Goal: Task Accomplishment & Management: Manage account settings

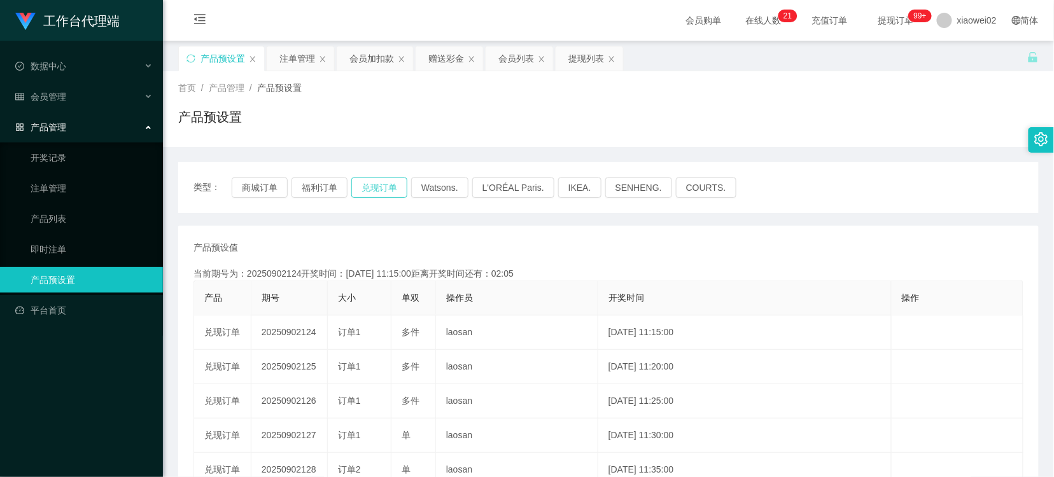
click at [390, 185] on button "兑现订单" at bounding box center [379, 188] width 56 height 20
click at [416, 213] on div "类型： 商城订单 福利订单 兑现订单 Watsons. L'ORÉAL Paris. IKEA. [GEOGRAPHIC_DATA]. COURTS." at bounding box center [608, 187] width 861 height 51
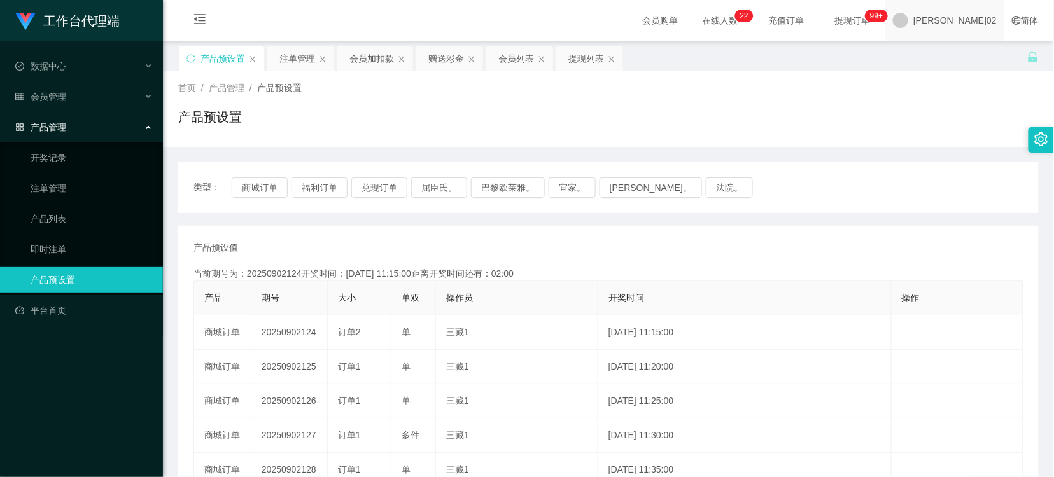
drag, startPoint x: 977, startPoint y: 8, endPoint x: 975, endPoint y: 19, distance: 11.6
click at [977, 9] on span "[PERSON_NAME]02" at bounding box center [954, 20] width 83 height 41
click at [974, 47] on li "退出登录" at bounding box center [981, 55] width 95 height 20
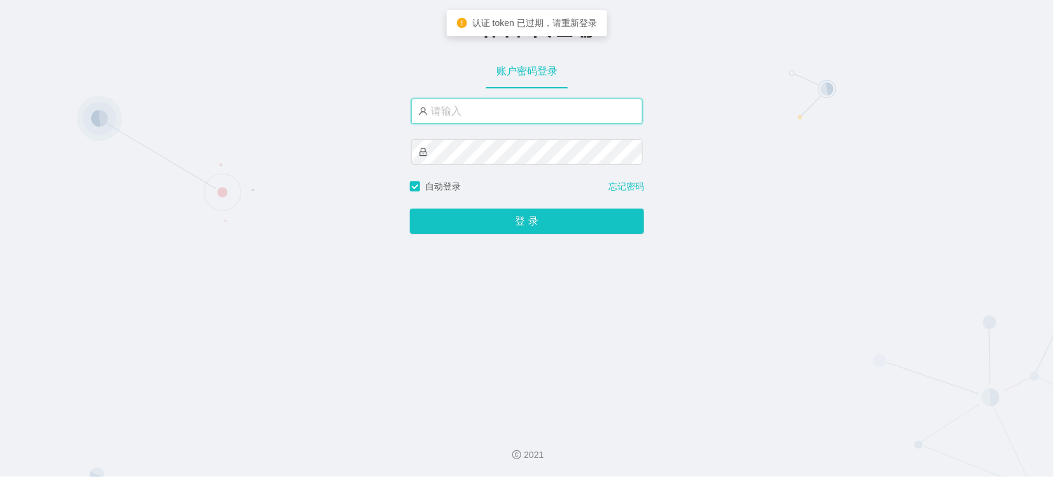
type input "xiaowei02"
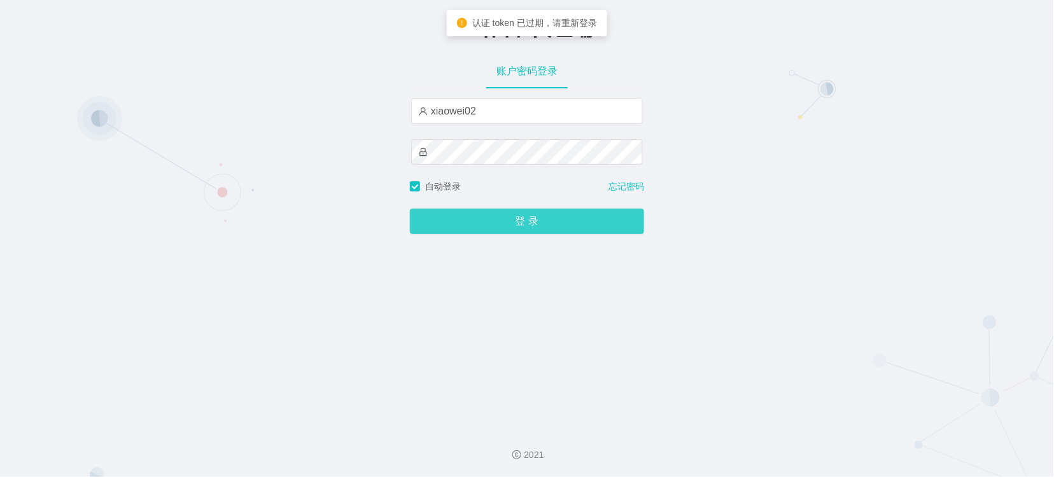
click at [526, 220] on button "登 录" at bounding box center [527, 221] width 234 height 25
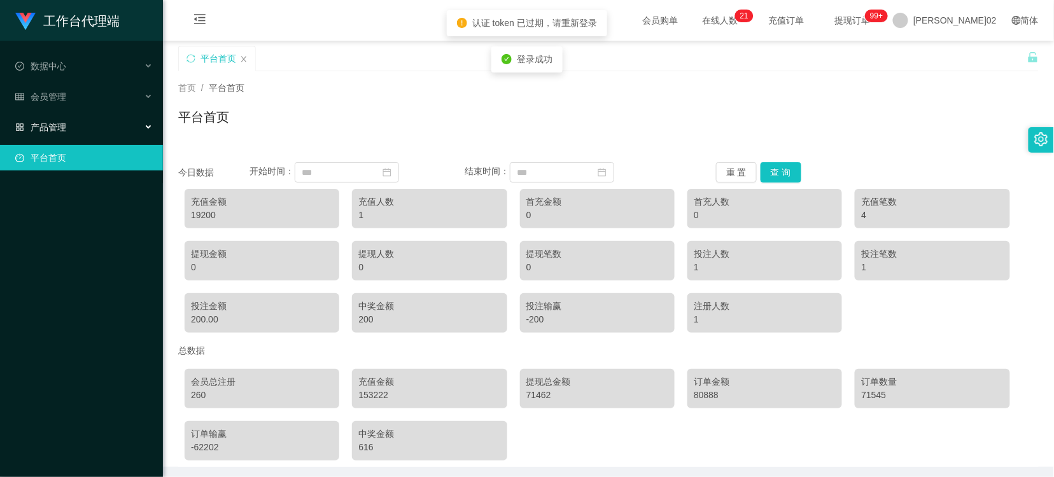
drag, startPoint x: 132, startPoint y: 123, endPoint x: 134, endPoint y: 147, distance: 23.7
click at [132, 128] on div "产品管理" at bounding box center [81, 127] width 163 height 25
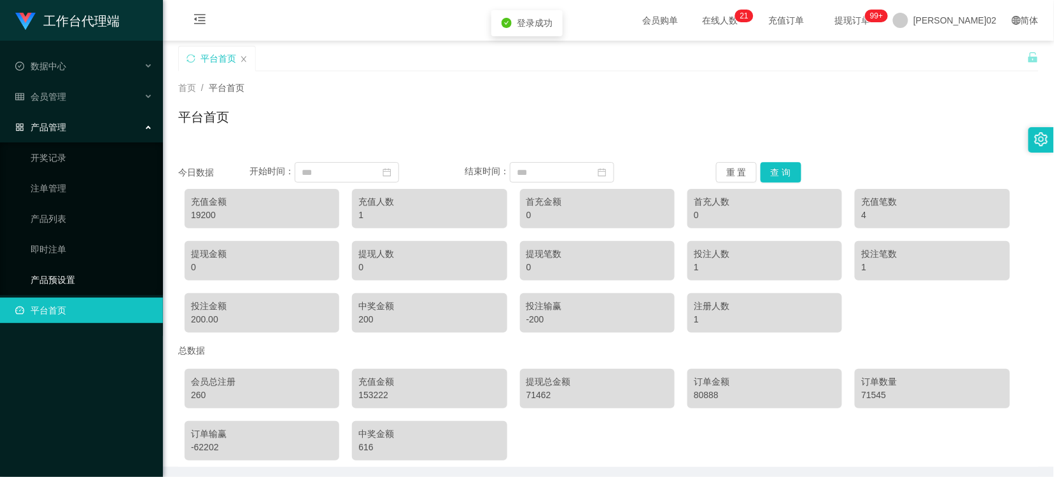
click at [75, 271] on link "产品预设置" at bounding box center [92, 279] width 122 height 25
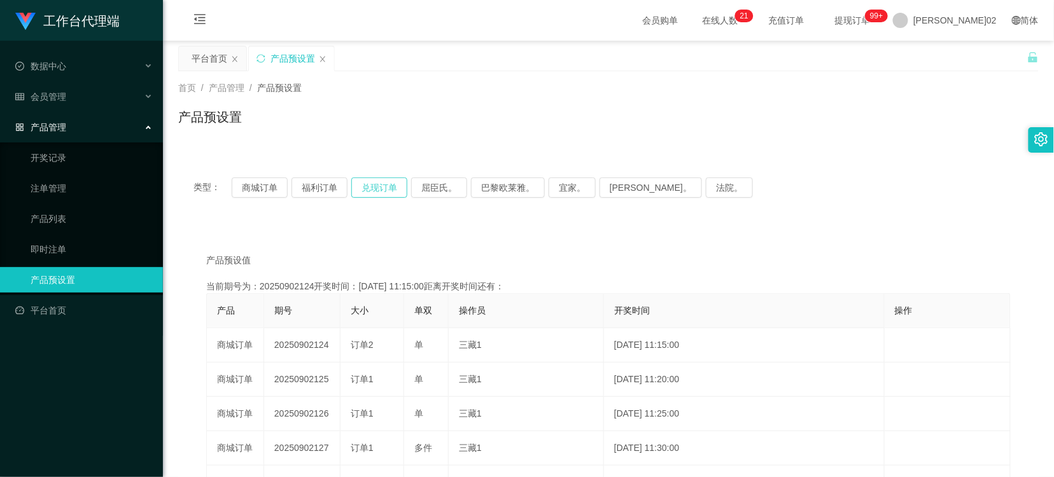
click at [372, 183] on button "兑现订单" at bounding box center [379, 188] width 56 height 20
click at [351, 142] on div "首页 / 产品管理 / 产品预设置 / 产品预设置" at bounding box center [608, 109] width 891 height 76
click at [388, 192] on button "兑现订单" at bounding box center [379, 188] width 56 height 20
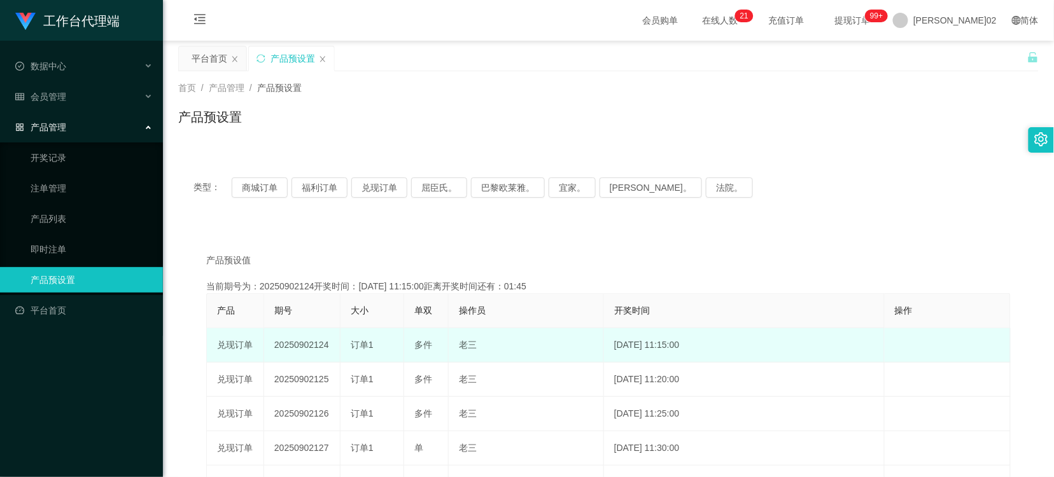
click at [301, 341] on td "20250902124" at bounding box center [302, 345] width 76 height 34
copy td "20250902124"
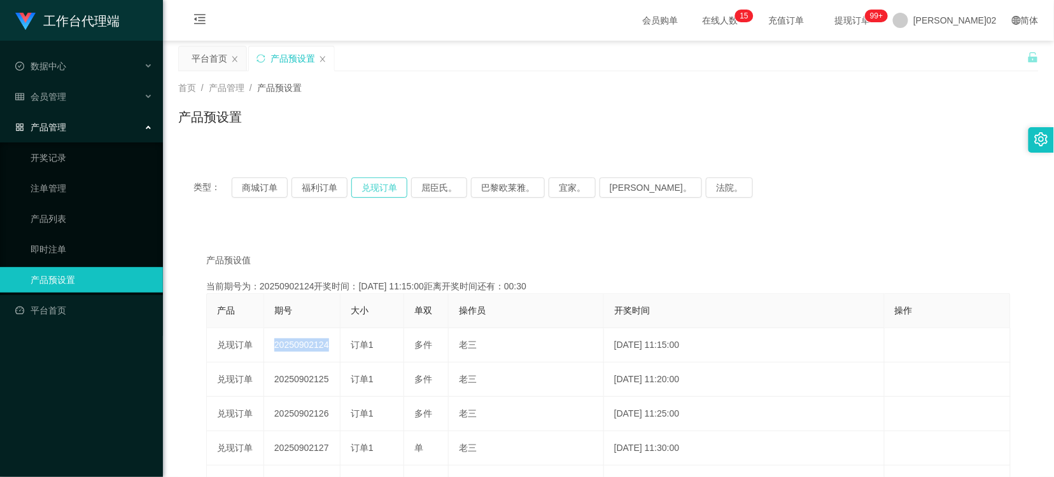
click at [370, 187] on button "兑现订单" at bounding box center [379, 188] width 56 height 20
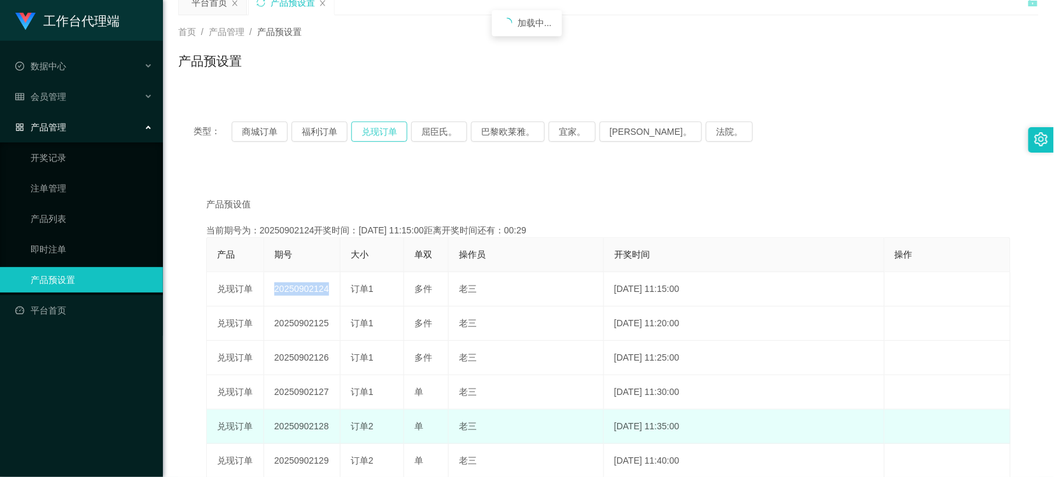
scroll to position [141, 0]
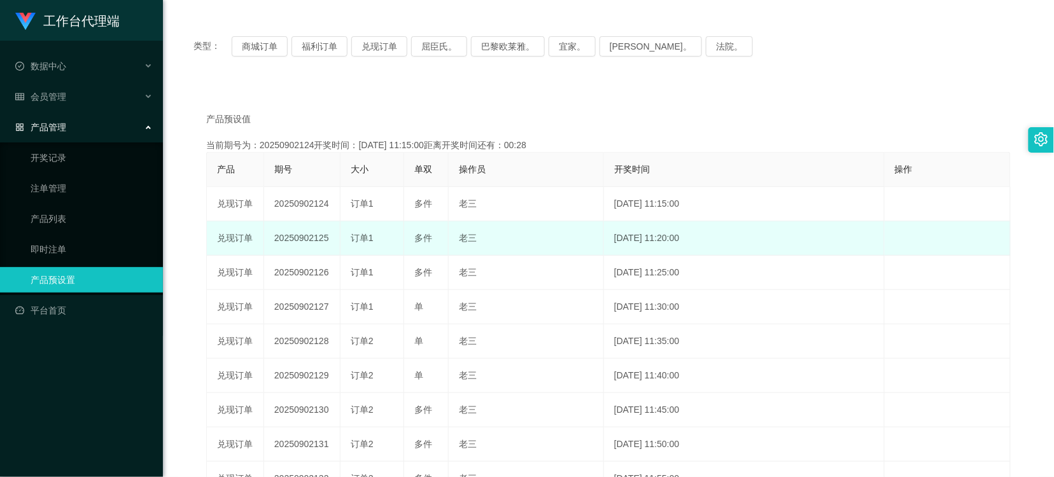
click at [320, 240] on td "20250902125" at bounding box center [302, 239] width 76 height 34
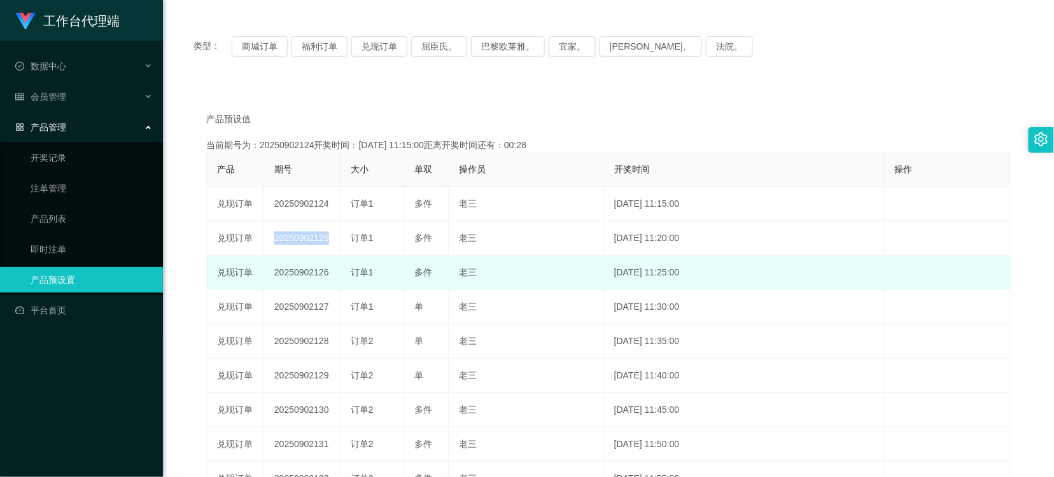
copy td "20250902125"
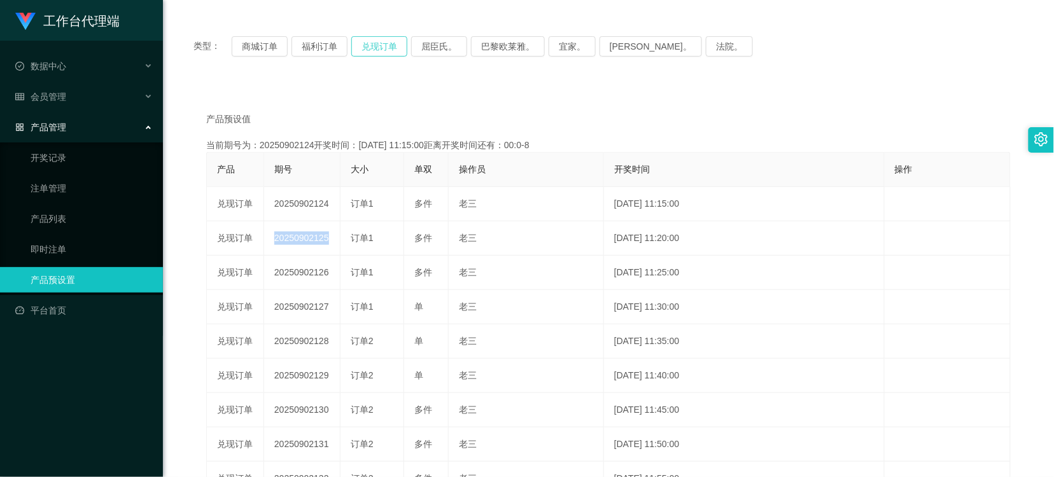
click at [367, 51] on button "兑现订单" at bounding box center [379, 46] width 56 height 20
click at [377, 50] on button "兑现订单" at bounding box center [379, 46] width 56 height 20
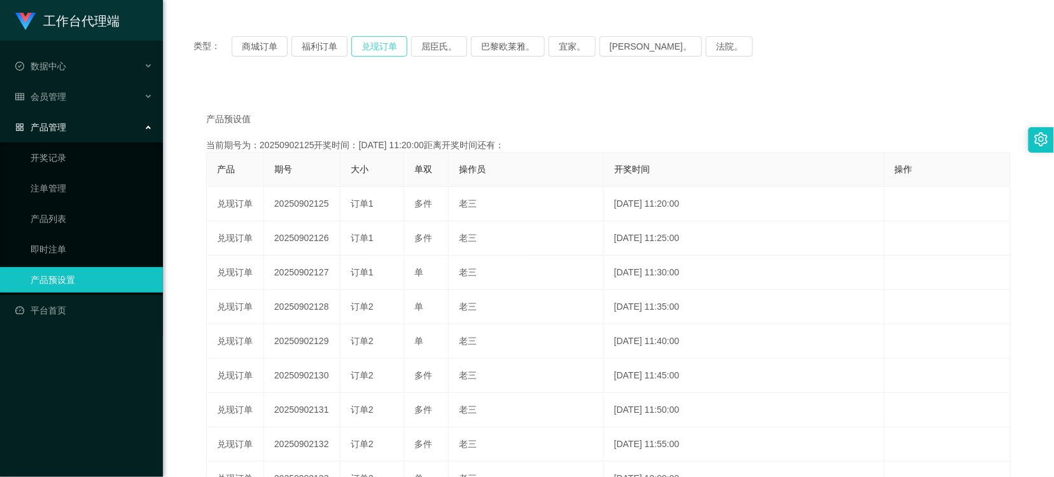
click at [379, 50] on button "兑现订单" at bounding box center [379, 46] width 56 height 20
click at [400, 52] on button "兑现订单" at bounding box center [379, 46] width 56 height 20
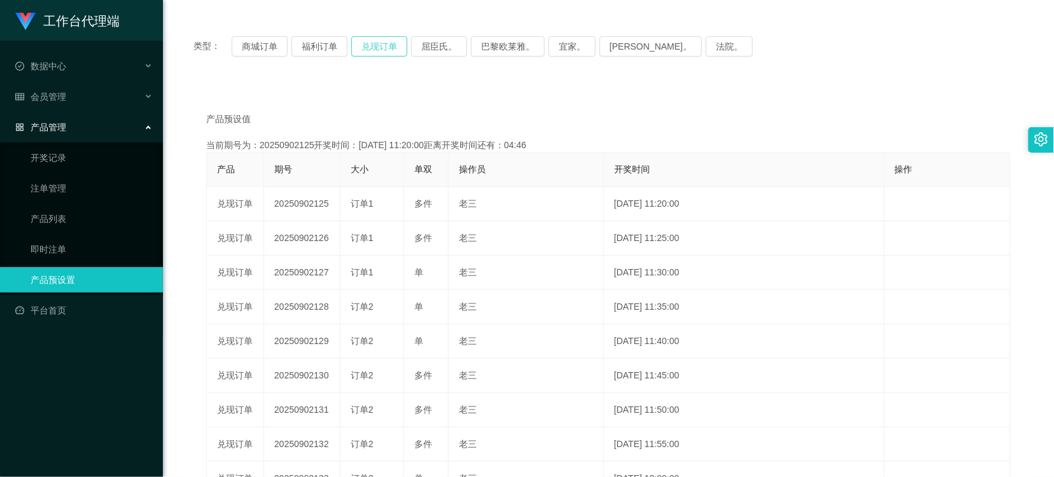
click at [376, 38] on button "兑现订单" at bounding box center [379, 46] width 56 height 20
click at [393, 45] on button "兑现订单" at bounding box center [379, 46] width 56 height 20
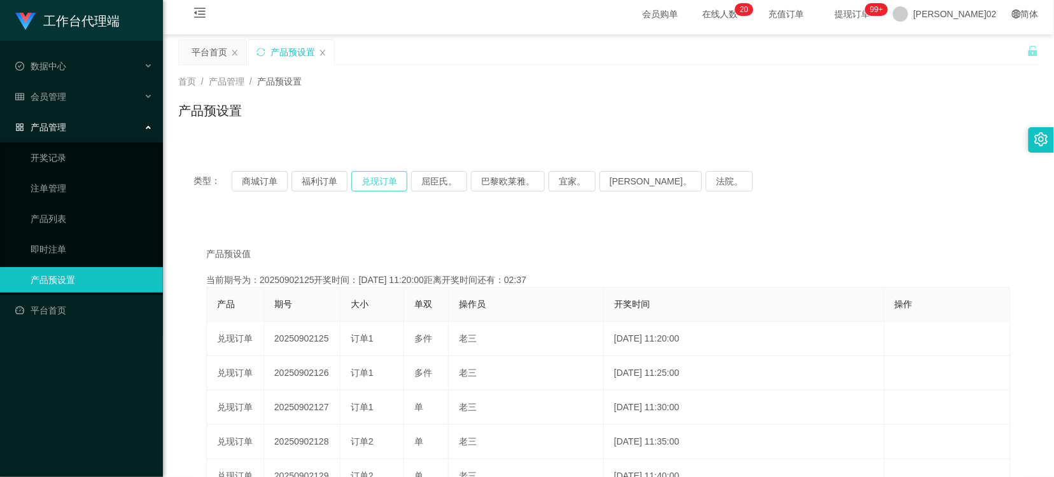
scroll to position [0, 0]
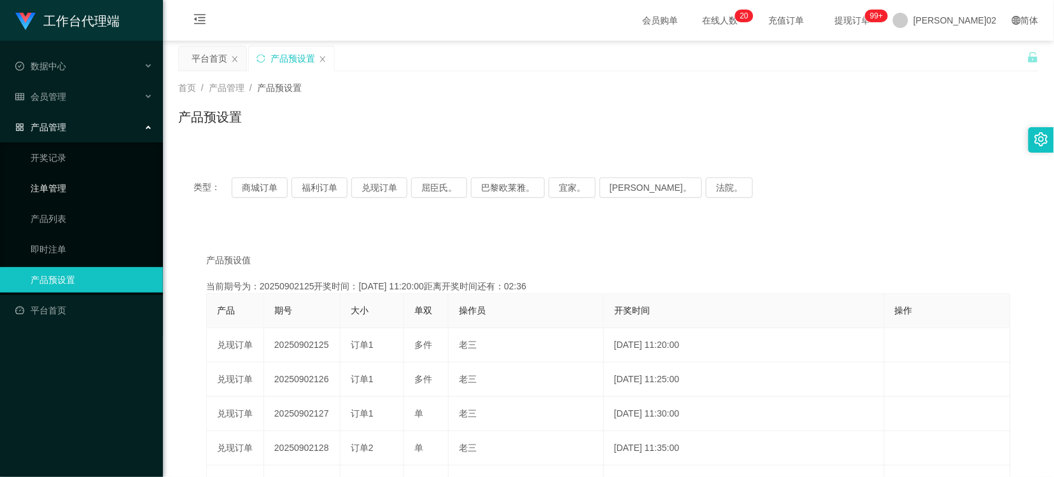
drag, startPoint x: 59, startPoint y: 179, endPoint x: 240, endPoint y: 162, distance: 181.5
click at [59, 179] on link "注单管理" at bounding box center [92, 188] width 122 height 25
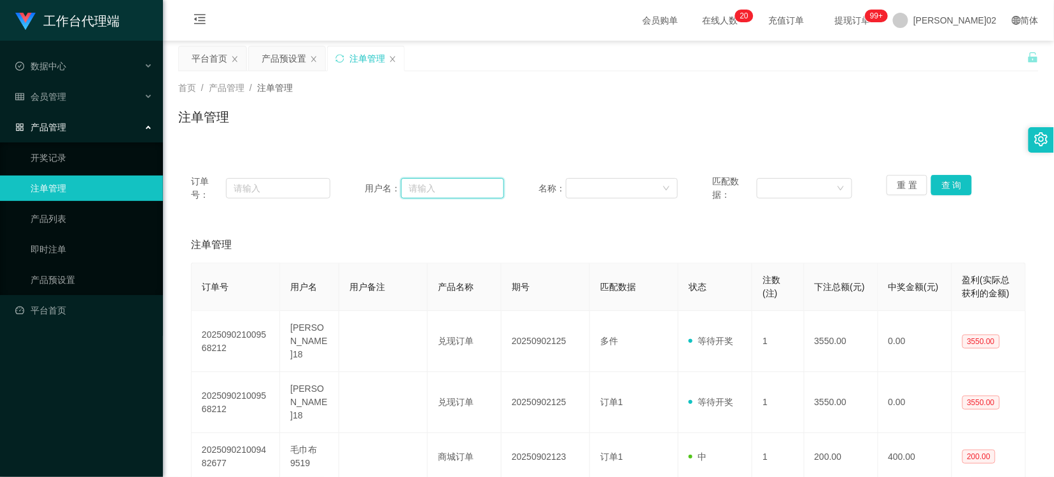
click at [430, 187] on input "text" at bounding box center [452, 188] width 103 height 20
paste input "Kingston18"
type input "Kingston18"
click at [963, 183] on button "查 询" at bounding box center [951, 185] width 41 height 20
click at [300, 57] on div "产品预设置" at bounding box center [284, 58] width 45 height 24
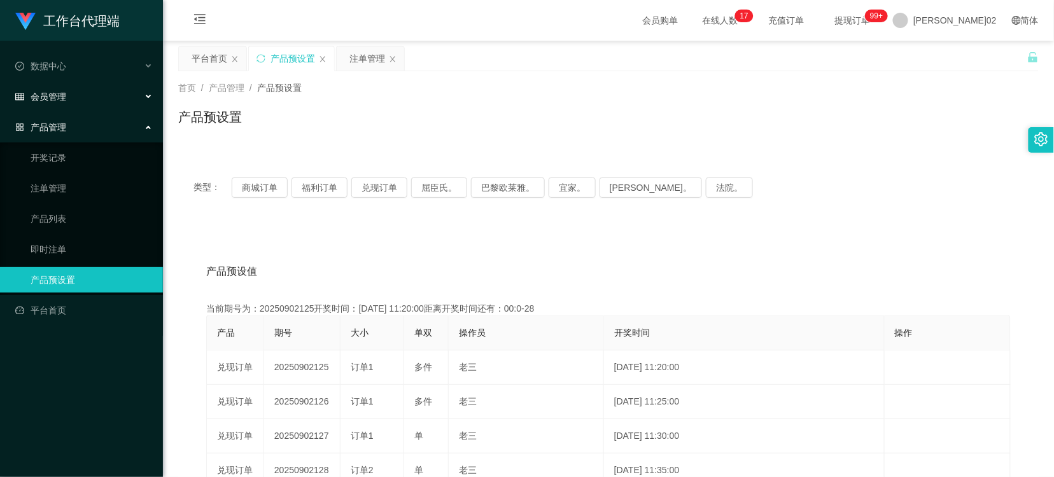
click at [80, 99] on div "会员管理" at bounding box center [81, 96] width 163 height 25
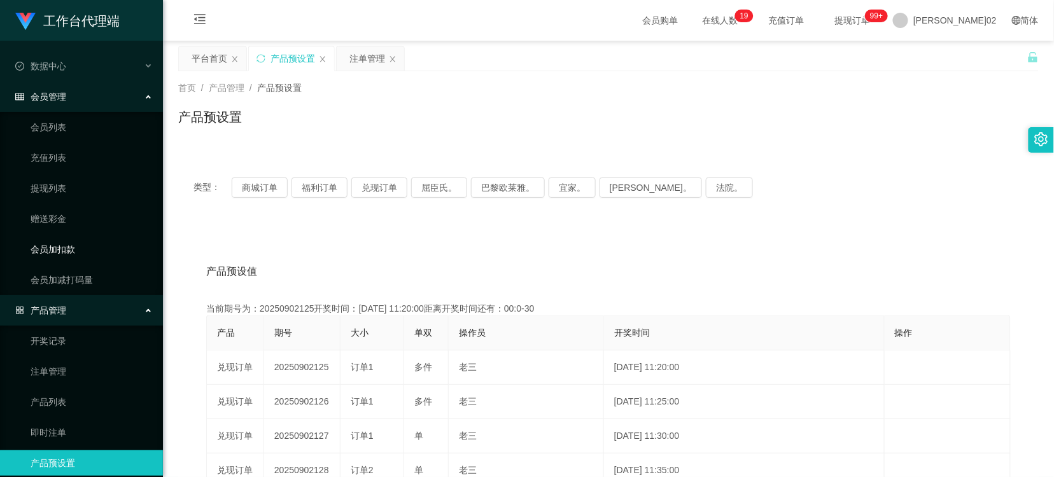
click at [52, 249] on link "会员加扣款" at bounding box center [92, 249] width 122 height 25
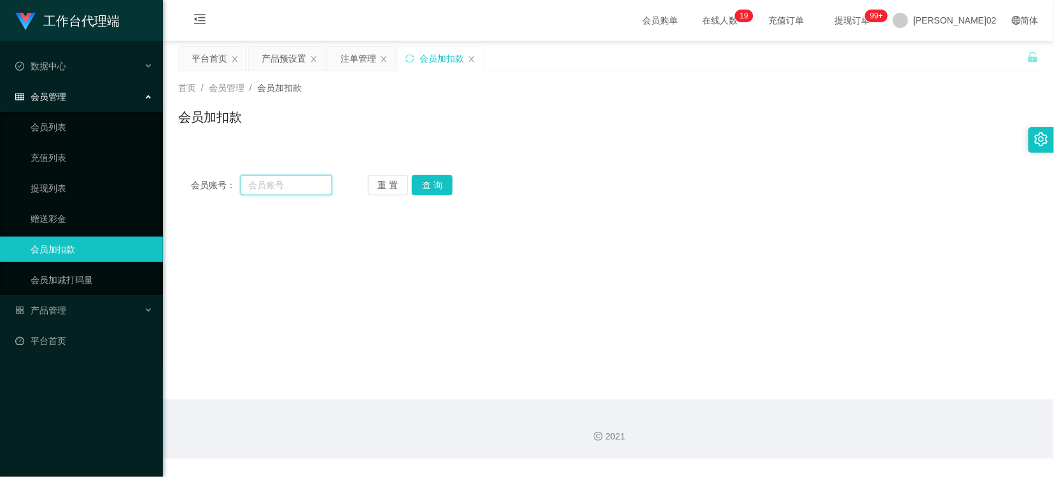
click at [267, 188] on input "text" at bounding box center [287, 185] width 92 height 20
paste input "Kingston18"
type input "Kingston18"
click at [418, 185] on button "查 询" at bounding box center [432, 185] width 41 height 20
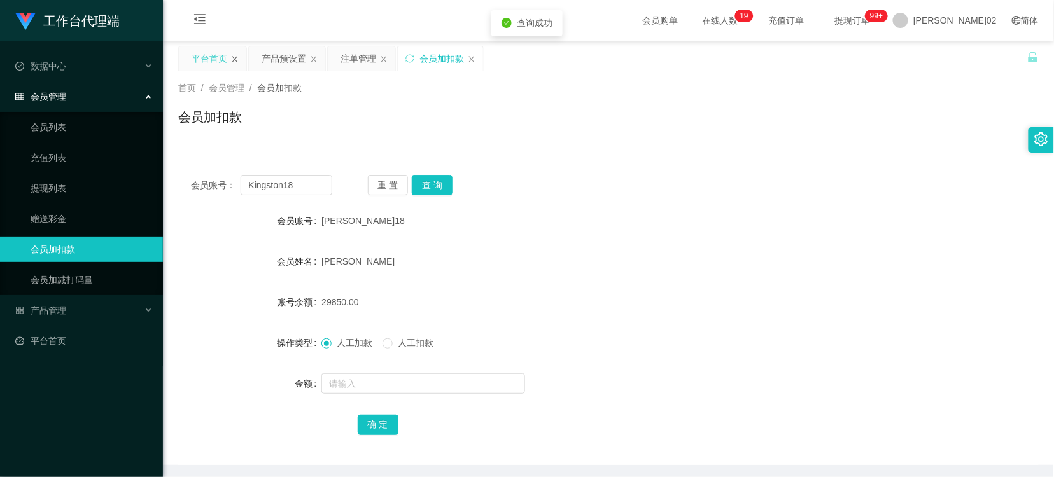
click at [236, 59] on icon "图标： 关闭" at bounding box center [235, 59] width 8 height 8
click at [470, 113] on div "会员加扣款" at bounding box center [608, 122] width 861 height 29
click at [306, 183] on input "Kingston18" at bounding box center [287, 185] width 92 height 20
drag, startPoint x: 409, startPoint y: 192, endPoint x: 425, endPoint y: 192, distance: 15.3
click at [414, 192] on div "重 置 查 询" at bounding box center [438, 185] width 141 height 20
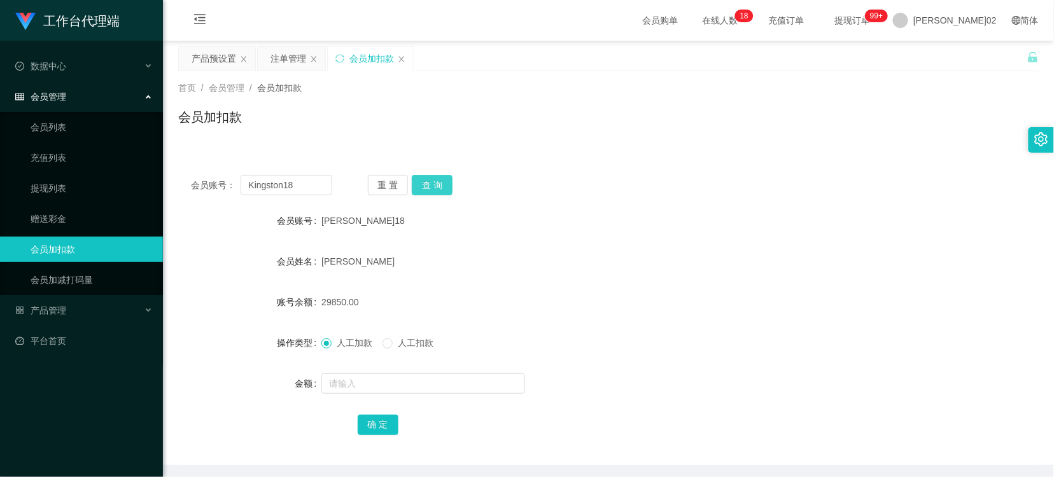
click at [425, 192] on button "查 询" at bounding box center [432, 185] width 41 height 20
click at [425, 192] on div "重 置 查 询" at bounding box center [438, 185] width 141 height 20
click at [425, 192] on button "查 询" at bounding box center [432, 185] width 41 height 20
click at [425, 192] on div "重 置 查 询" at bounding box center [438, 185] width 141 height 20
click at [425, 192] on button "查 询" at bounding box center [432, 185] width 41 height 20
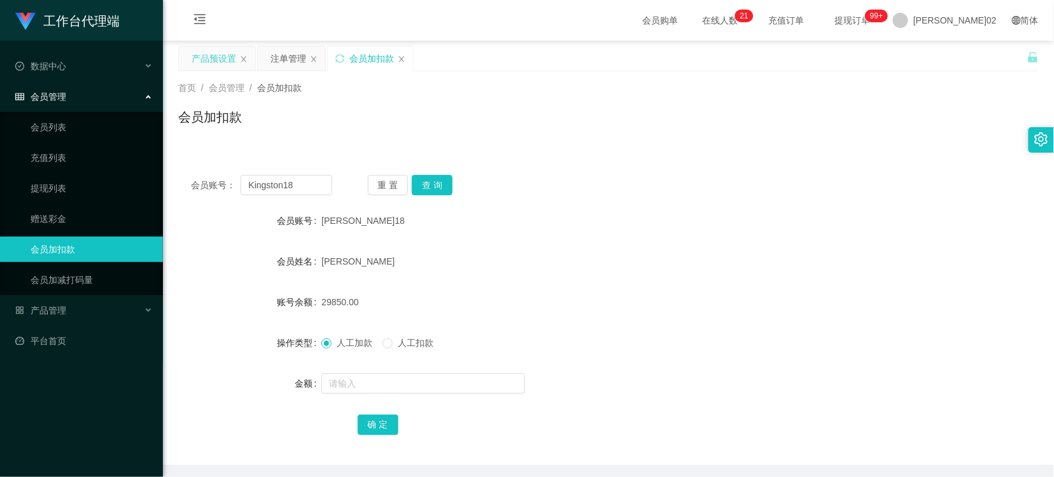
drag, startPoint x: 220, startPoint y: 73, endPoint x: 220, endPoint y: 61, distance: 11.5
click at [220, 73] on div "首页 / 会员管理 / 会员加扣款 / 会员加扣款" at bounding box center [608, 109] width 891 height 76
click at [221, 60] on div "产品预设置" at bounding box center [214, 58] width 45 height 24
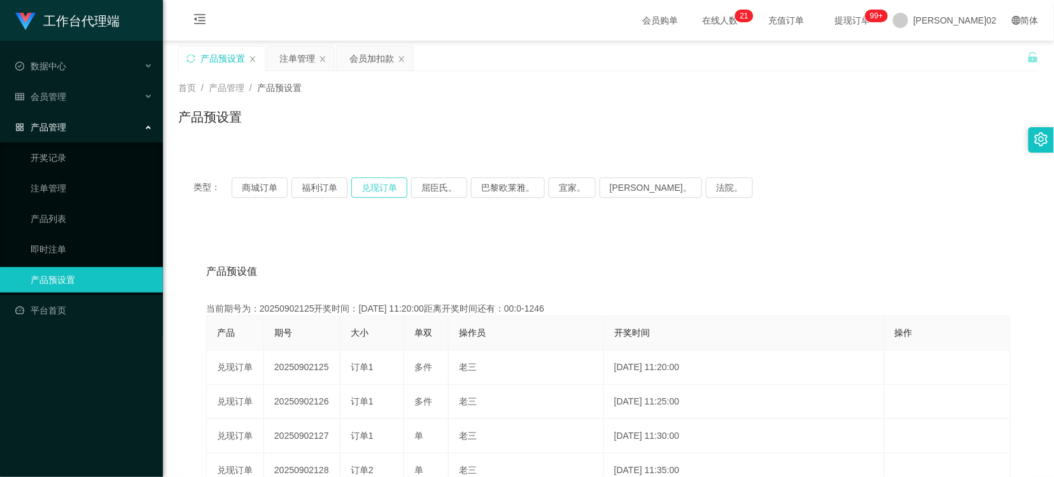
click at [360, 185] on button "兑现订单" at bounding box center [379, 188] width 56 height 20
click at [356, 185] on button "兑现订单" at bounding box center [379, 188] width 56 height 20
click at [297, 60] on div "注单管理" at bounding box center [297, 58] width 36 height 24
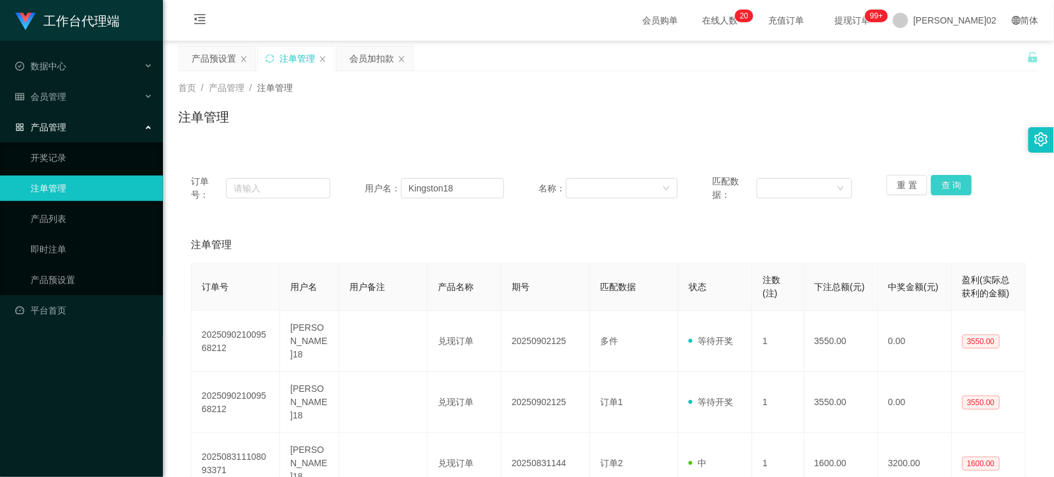
click at [950, 191] on button "查 询" at bounding box center [951, 185] width 41 height 20
click at [887, 187] on button "重 置" at bounding box center [907, 185] width 41 height 20
click at [940, 192] on button "查 询" at bounding box center [951, 185] width 41 height 20
drag, startPoint x: 358, startPoint y: 55, endPoint x: 360, endPoint y: 75, distance: 20.5
click at [358, 55] on div "会员加扣款" at bounding box center [371, 58] width 45 height 24
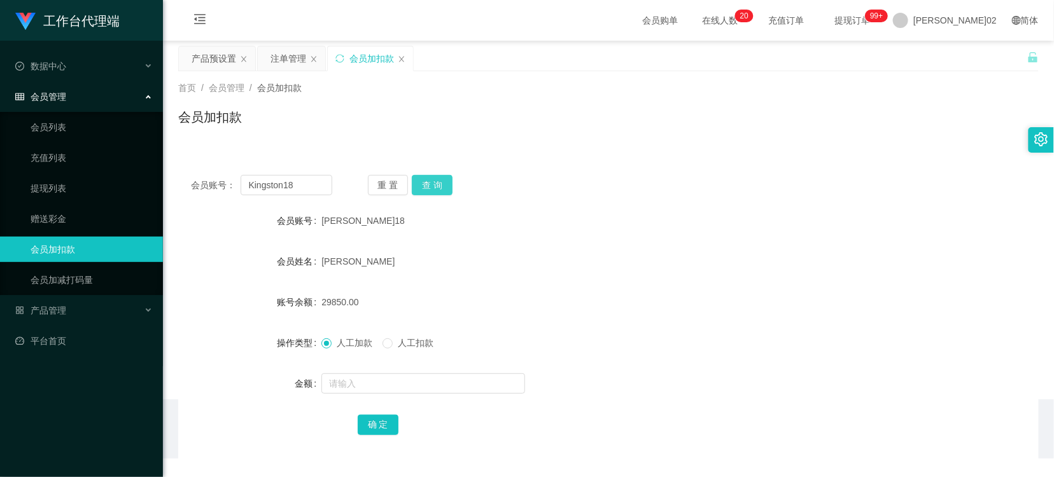
click at [425, 183] on button "查 询" at bounding box center [432, 185] width 41 height 20
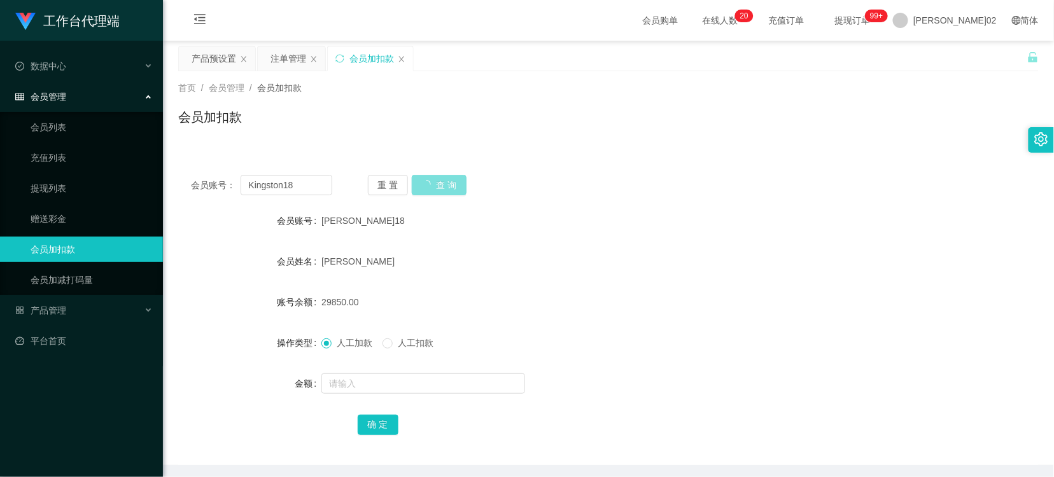
click at [425, 183] on button "查 询" at bounding box center [439, 185] width 55 height 20
click at [425, 183] on button "查 询" at bounding box center [432, 185] width 41 height 20
click at [519, 208] on div "金斯敦18" at bounding box center [572, 220] width 502 height 25
click at [323, 186] on input "Kingston18" at bounding box center [287, 185] width 92 height 20
paste input "jasper123"
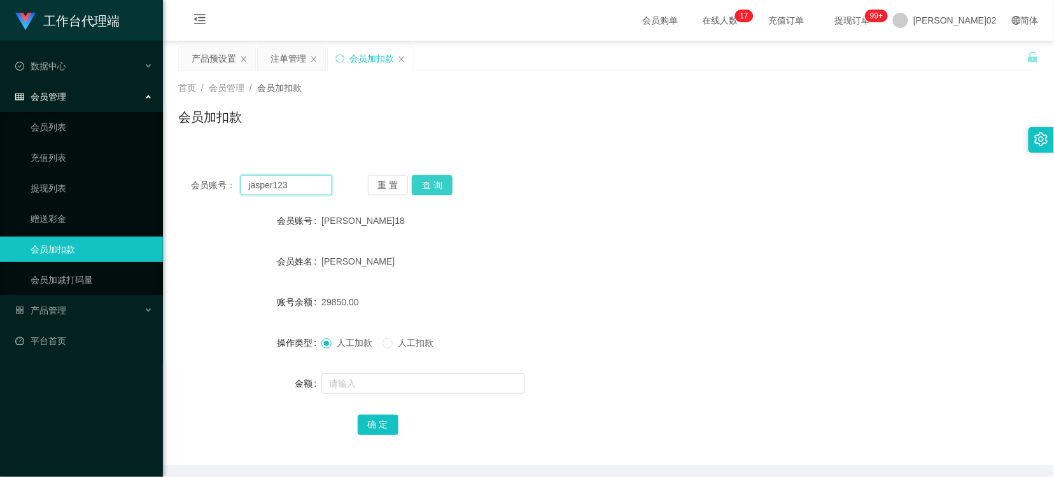
type input "jasper123"
click at [428, 192] on button "查 询" at bounding box center [432, 185] width 41 height 20
drag, startPoint x: 543, startPoint y: 251, endPoint x: 633, endPoint y: 174, distance: 119.2
click at [546, 249] on div "jasper" at bounding box center [572, 261] width 502 height 25
click at [436, 185] on button "查 询" at bounding box center [432, 185] width 41 height 20
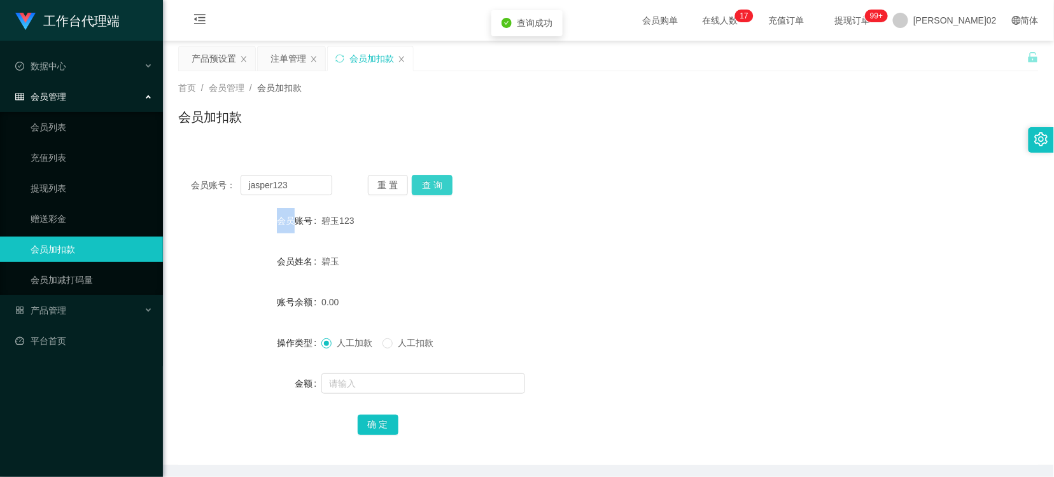
click at [436, 185] on div "重 置 查 询" at bounding box center [438, 185] width 141 height 20
drag, startPoint x: 436, startPoint y: 185, endPoint x: 502, endPoint y: 238, distance: 84.6
click at [502, 238] on form "会员账号 碧玉123 会员姓名 碧玉 账号余额 0.00 操作类型 人工加款 人工扣款 金额 确 定" at bounding box center [608, 322] width 861 height 229
click at [451, 196] on div "会员账号： jasper123 重 置 查 询 会员账号 碧玉123 会员姓名 碧玉 账号余额 0.00 操作类型 人工加款 人工扣款 金额 确 定" at bounding box center [608, 313] width 861 height 303
click at [435, 183] on button "查 询" at bounding box center [432, 185] width 41 height 20
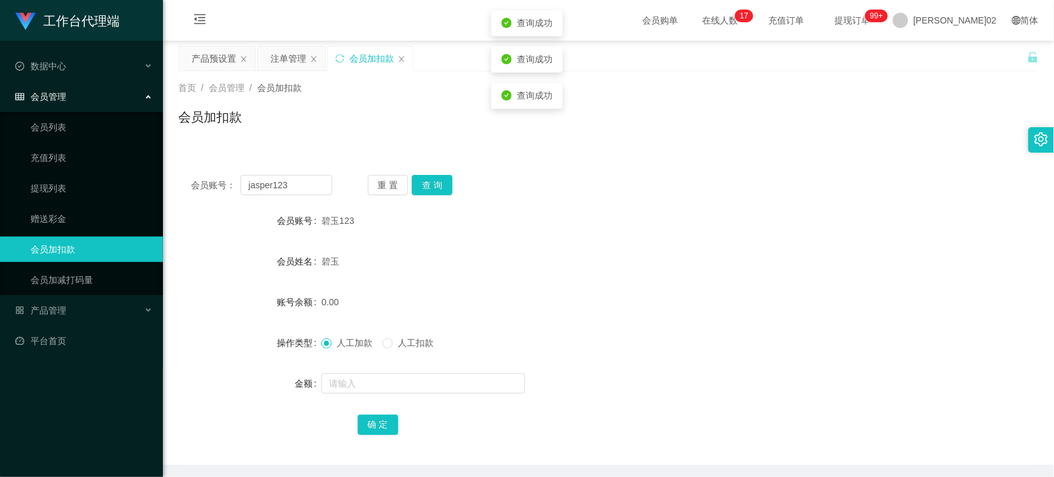
click at [623, 231] on div "碧玉123" at bounding box center [572, 220] width 502 height 25
click at [421, 183] on button "查 询" at bounding box center [432, 185] width 41 height 20
click at [434, 182] on button "查 询" at bounding box center [432, 185] width 41 height 20
click at [434, 182] on button "查 询" at bounding box center [439, 185] width 55 height 20
click at [434, 182] on button "查 询" at bounding box center [432, 185] width 41 height 20
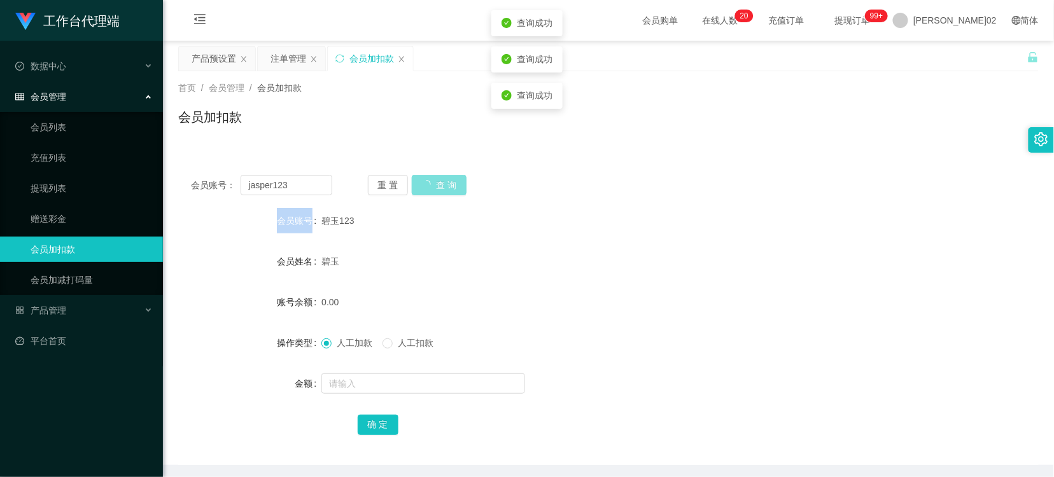
click at [434, 182] on div "重 置 查 询" at bounding box center [438, 185] width 141 height 20
click at [434, 182] on button "查 询" at bounding box center [432, 185] width 41 height 20
click at [434, 182] on div "重 置 查 询" at bounding box center [438, 185] width 141 height 20
click at [434, 182] on button "查 询" at bounding box center [432, 185] width 41 height 20
click at [434, 182] on div "重 置 查 询" at bounding box center [438, 185] width 141 height 20
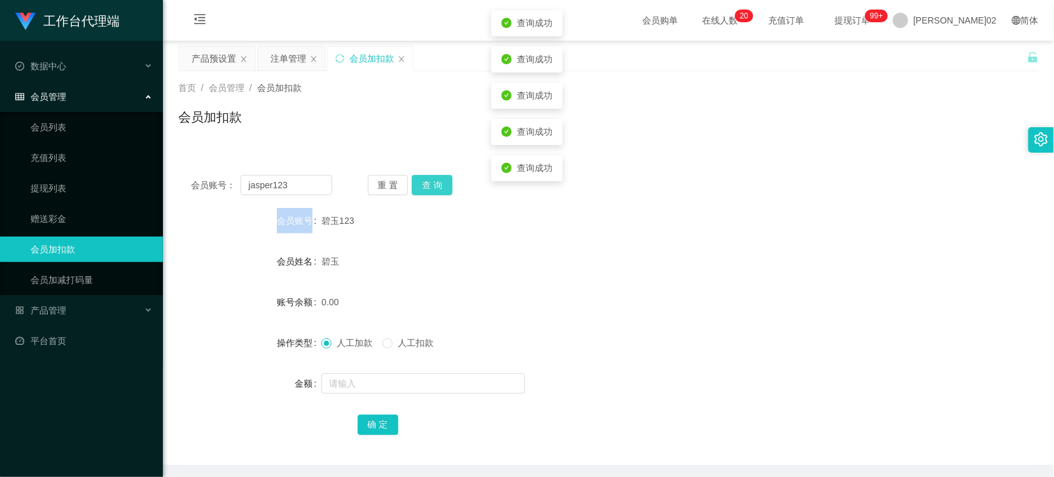
click at [434, 182] on button "查 询" at bounding box center [432, 185] width 41 height 20
click at [434, 182] on div "重 置 查 询" at bounding box center [438, 185] width 141 height 20
click at [434, 182] on button "查 询" at bounding box center [432, 185] width 41 height 20
click at [404, 109] on div "会员加扣款" at bounding box center [608, 122] width 861 height 29
click at [422, 176] on button "查 询" at bounding box center [432, 185] width 41 height 20
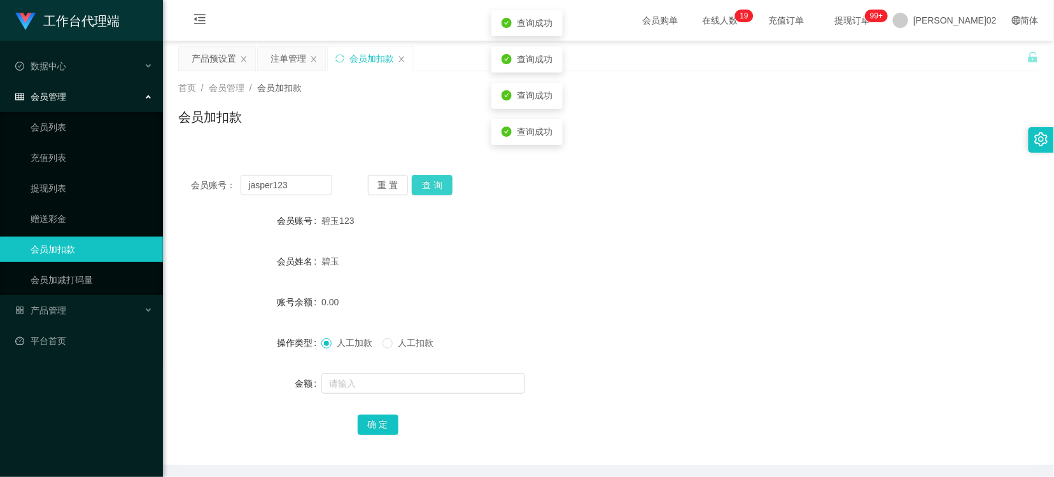
click at [422, 176] on button "查 询" at bounding box center [432, 185] width 41 height 20
click at [427, 180] on button "查 询" at bounding box center [432, 185] width 41 height 20
click at [427, 180] on div "重 置 查 询" at bounding box center [438, 185] width 141 height 20
drag, startPoint x: 427, startPoint y: 180, endPoint x: 677, endPoint y: 208, distance: 251.0
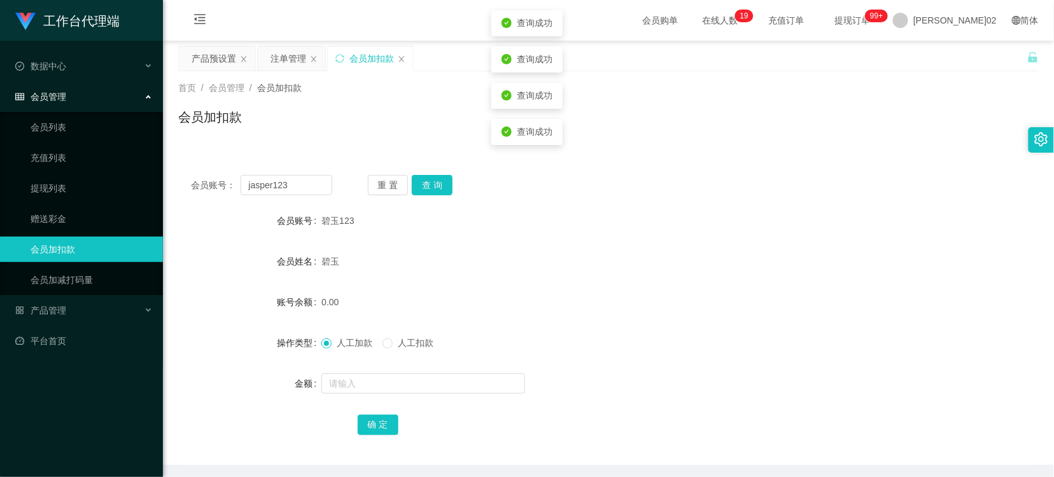
click at [677, 208] on div "碧玉123" at bounding box center [572, 220] width 502 height 25
click at [390, 183] on button "重 置" at bounding box center [388, 185] width 41 height 20
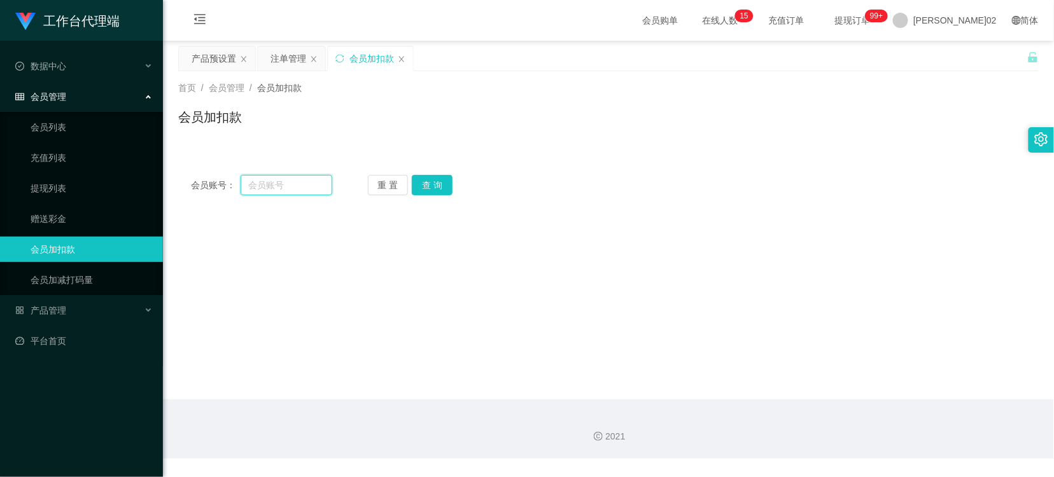
drag, startPoint x: 295, startPoint y: 194, endPoint x: 369, endPoint y: 175, distance: 76.9
click at [293, 193] on input "text" at bounding box center [287, 185] width 92 height 20
paste input "Kim700309"
type input "Kim700309"
click at [449, 188] on button "查 询" at bounding box center [432, 185] width 41 height 20
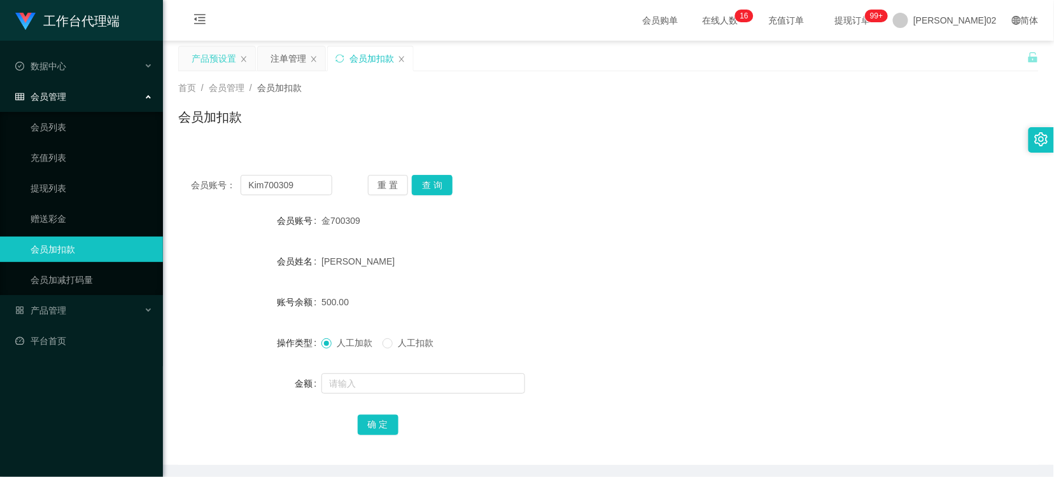
click at [201, 59] on div "产品预设置" at bounding box center [214, 58] width 45 height 24
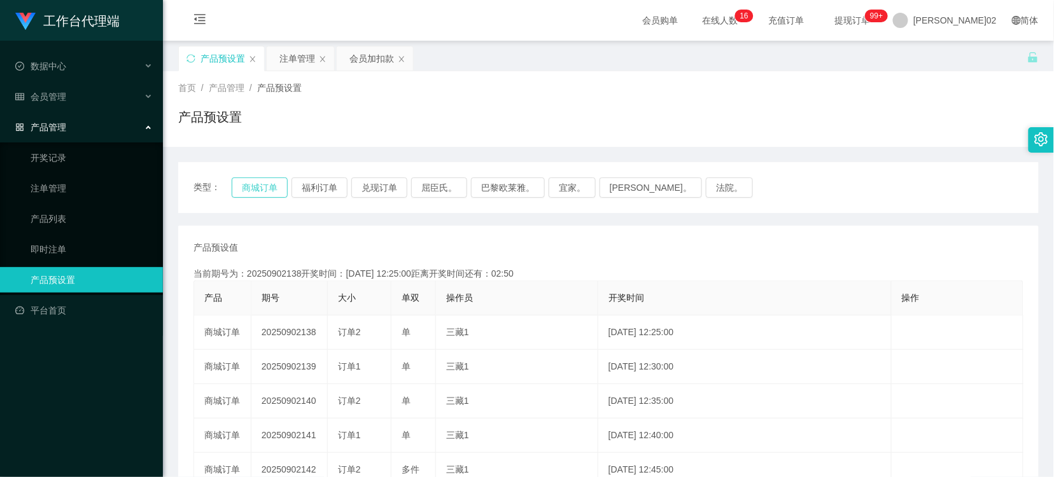
click at [262, 181] on button "商城订单" at bounding box center [260, 188] width 56 height 20
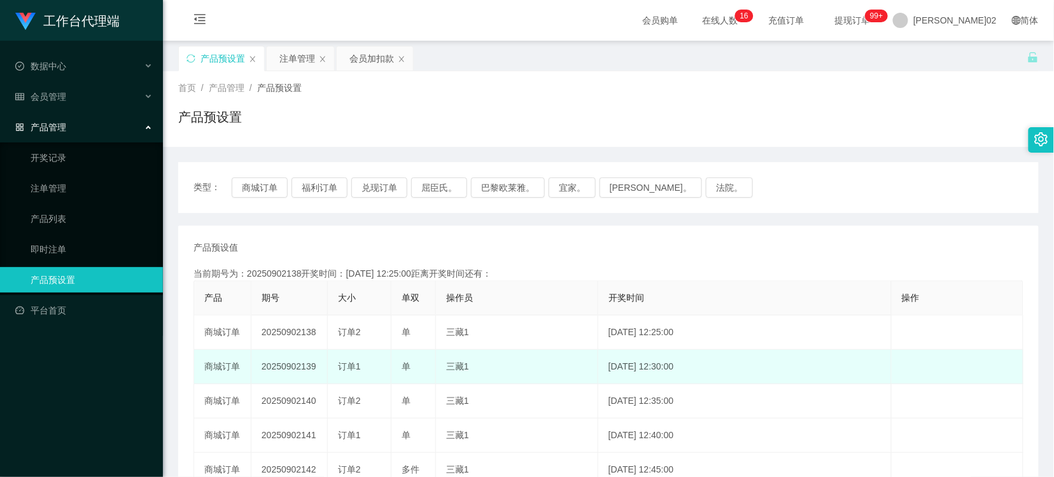
click at [296, 363] on td "20250902139" at bounding box center [289, 367] width 76 height 34
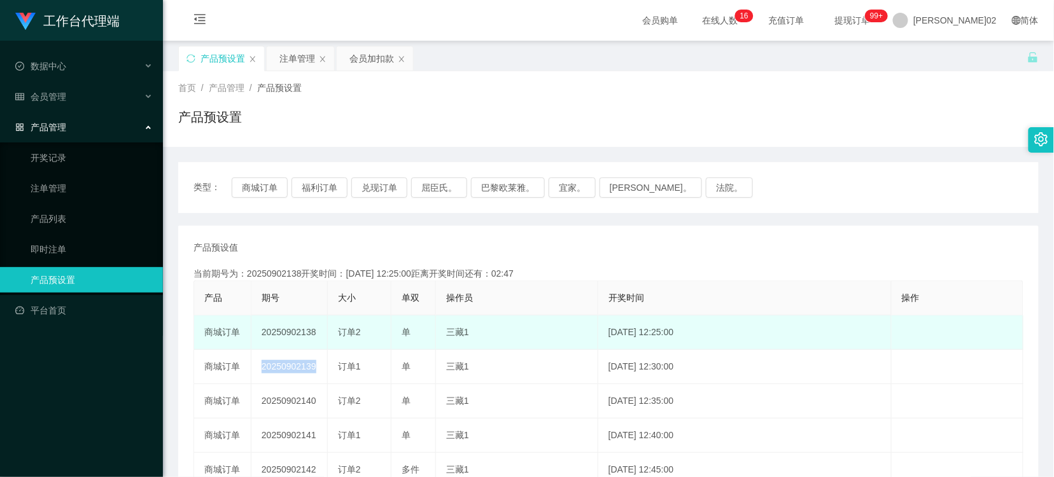
copy td "20250902139"
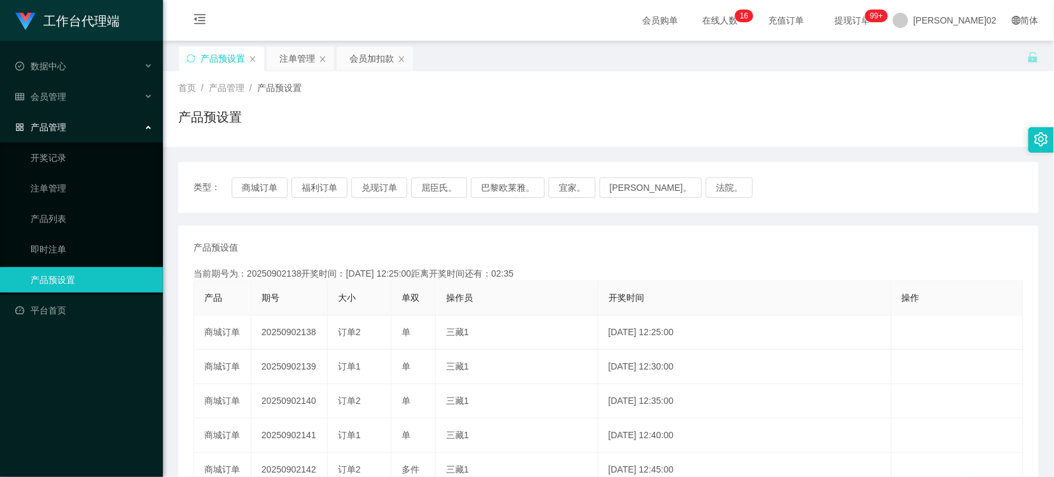
drag, startPoint x: 713, startPoint y: 105, endPoint x: 869, endPoint y: 20, distance: 177.8
click at [718, 104] on div "首页 / 产品管理 / 产品预设置 / 产品预设置" at bounding box center [608, 108] width 861 height 55
click at [271, 189] on button "商城订单" at bounding box center [260, 188] width 56 height 20
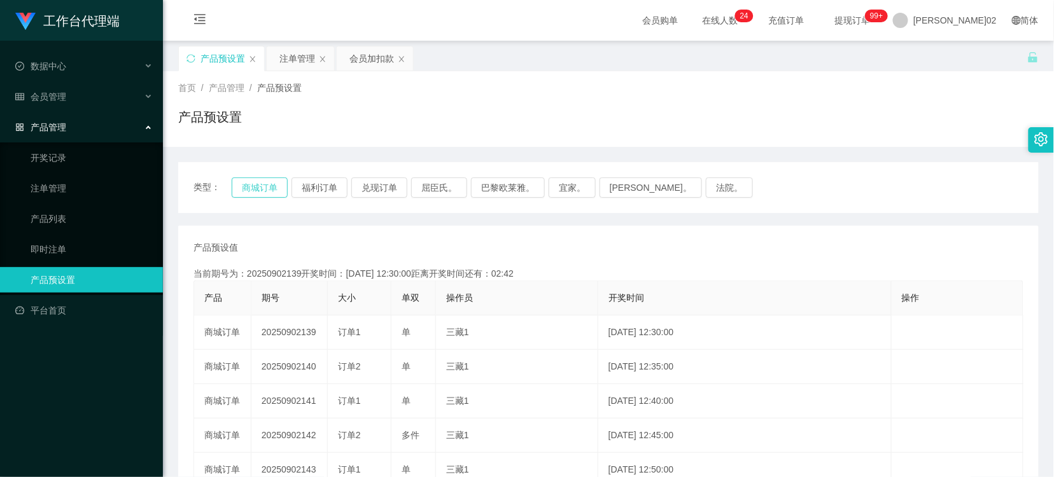
click at [262, 188] on button "商城订单" at bounding box center [260, 188] width 56 height 20
click at [472, 240] on div "产品预设值 添加期号 当前期号为：20250902139开奖时间：[DATE] 12:30:00距离开奖时间还有：00:0-137 产品 期号 大小 单双 操…" at bounding box center [608, 470] width 861 height 489
click at [851, 77] on div "首页 / 产品管理 / 产品预设置 / 产品预设置" at bounding box center [608, 109] width 891 height 76
click at [266, 178] on button "商城订单" at bounding box center [260, 188] width 56 height 20
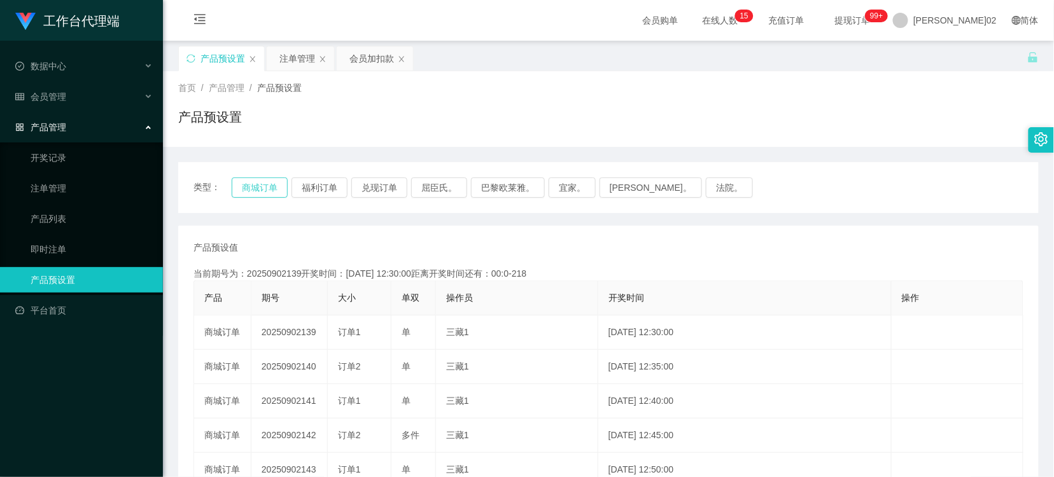
click at [266, 178] on button "商城订单" at bounding box center [260, 188] width 56 height 20
click at [360, 57] on div "会员加扣款" at bounding box center [371, 58] width 45 height 24
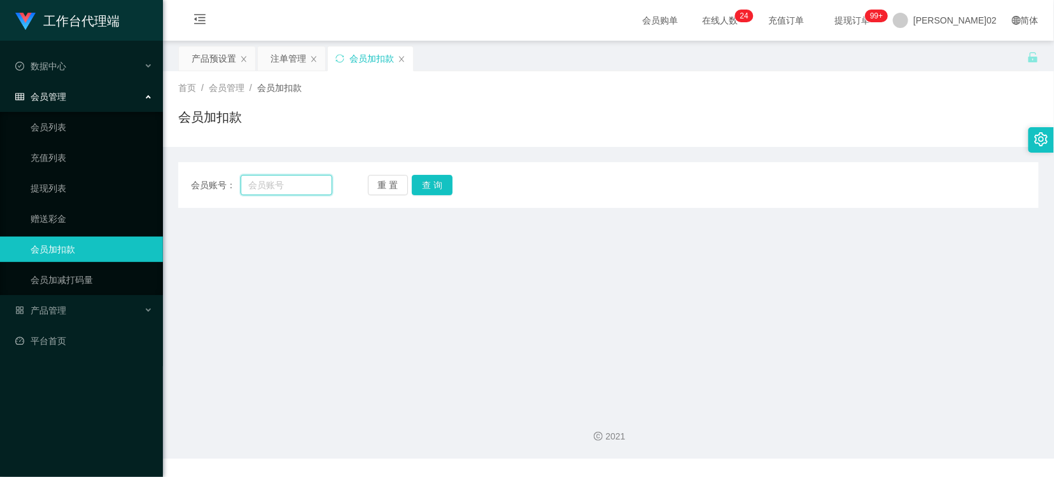
click at [307, 181] on input "text" at bounding box center [287, 185] width 92 height 20
paste input "Kingston18"
type input "Kingston18"
click at [431, 181] on button "查 询" at bounding box center [432, 185] width 41 height 20
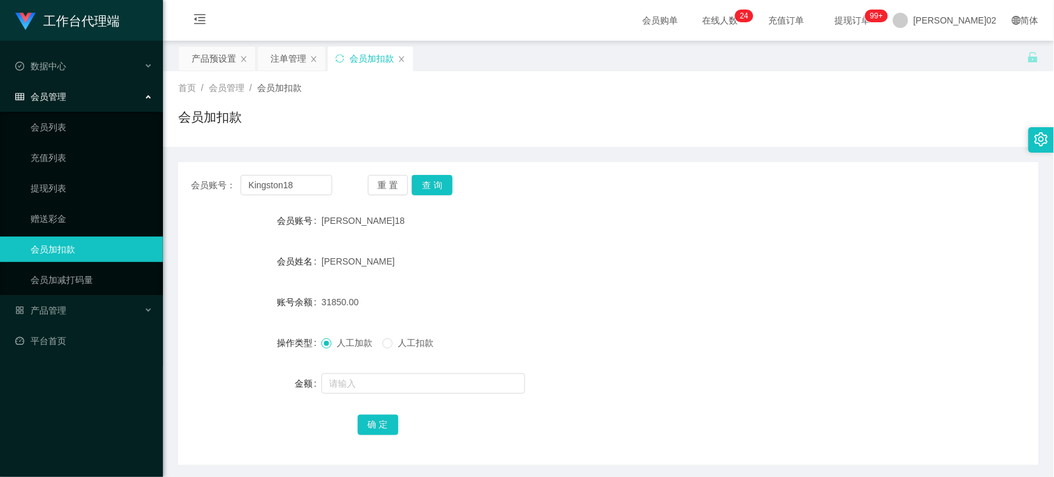
click at [539, 223] on div "[PERSON_NAME]18" at bounding box center [572, 220] width 502 height 25
click at [433, 186] on button "查 询" at bounding box center [432, 185] width 41 height 20
click at [507, 225] on div "[PERSON_NAME]18" at bounding box center [572, 220] width 502 height 25
click at [446, 182] on button "查 询" at bounding box center [432, 185] width 41 height 20
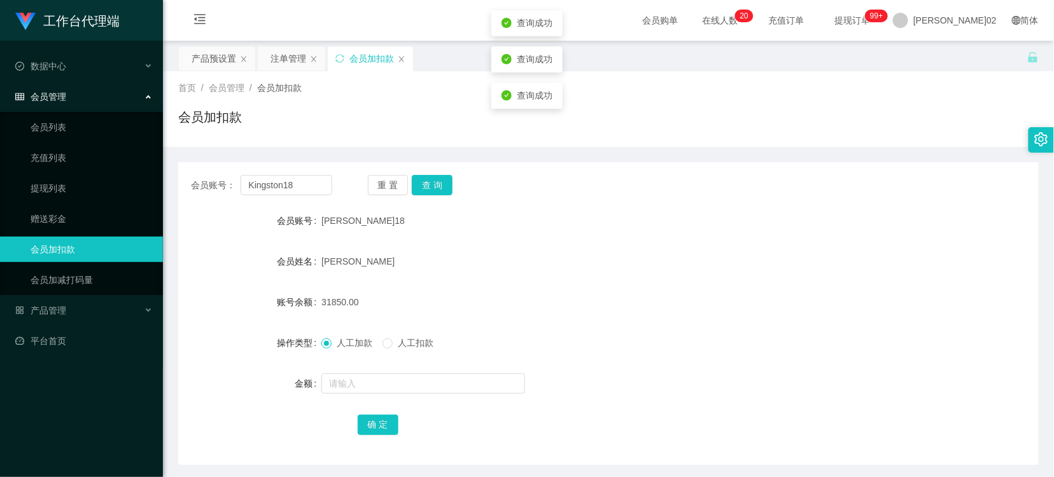
click at [508, 230] on div "[PERSON_NAME]18" at bounding box center [572, 220] width 502 height 25
click at [424, 188] on button "查 询" at bounding box center [432, 185] width 41 height 20
drag, startPoint x: 299, startPoint y: 187, endPoint x: 115, endPoint y: 176, distance: 185.0
click at [111, 182] on section "工作台代理端 数据中心 会员管理 会员列表 充值列表 提现列表 赠送彩金 会员加扣款 会员加减打码量 产品管理 开奖记录 注单管理 产品列表 即时注单 产品预…" at bounding box center [527, 262] width 1054 height 525
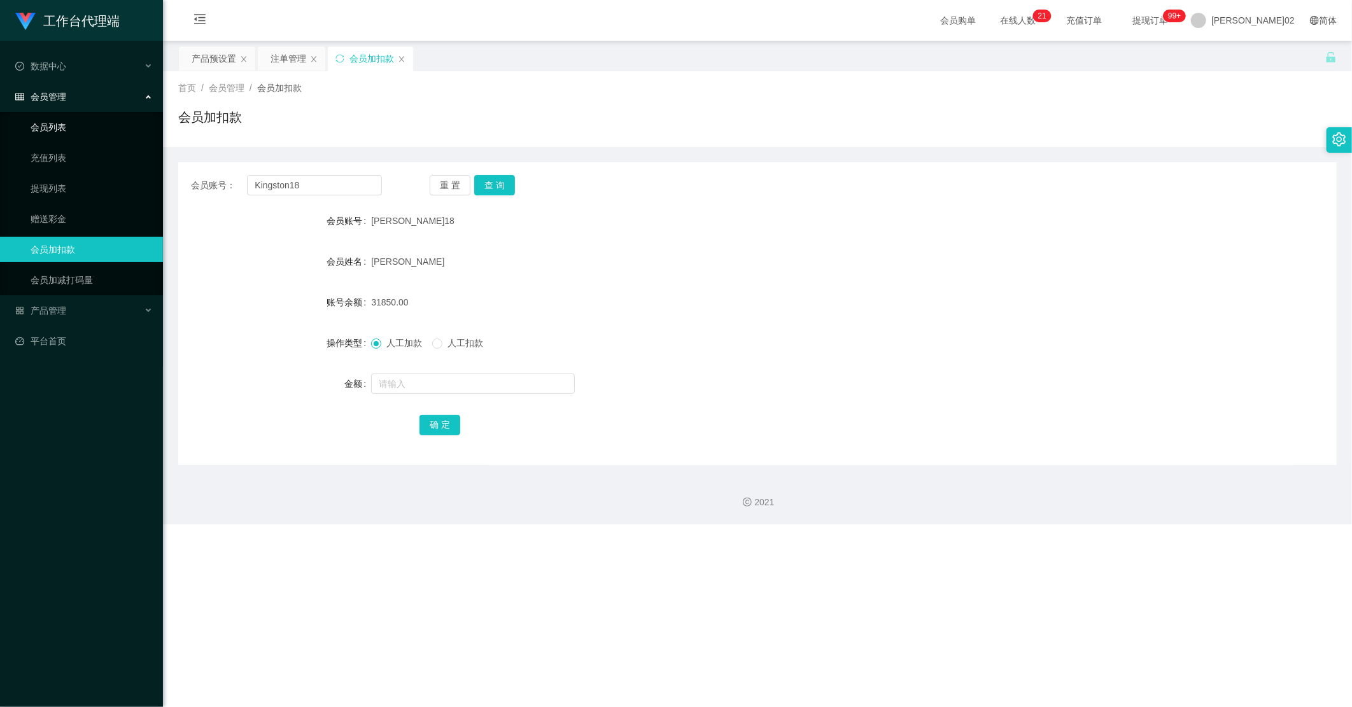
click at [66, 127] on link "会员列表" at bounding box center [92, 127] width 122 height 25
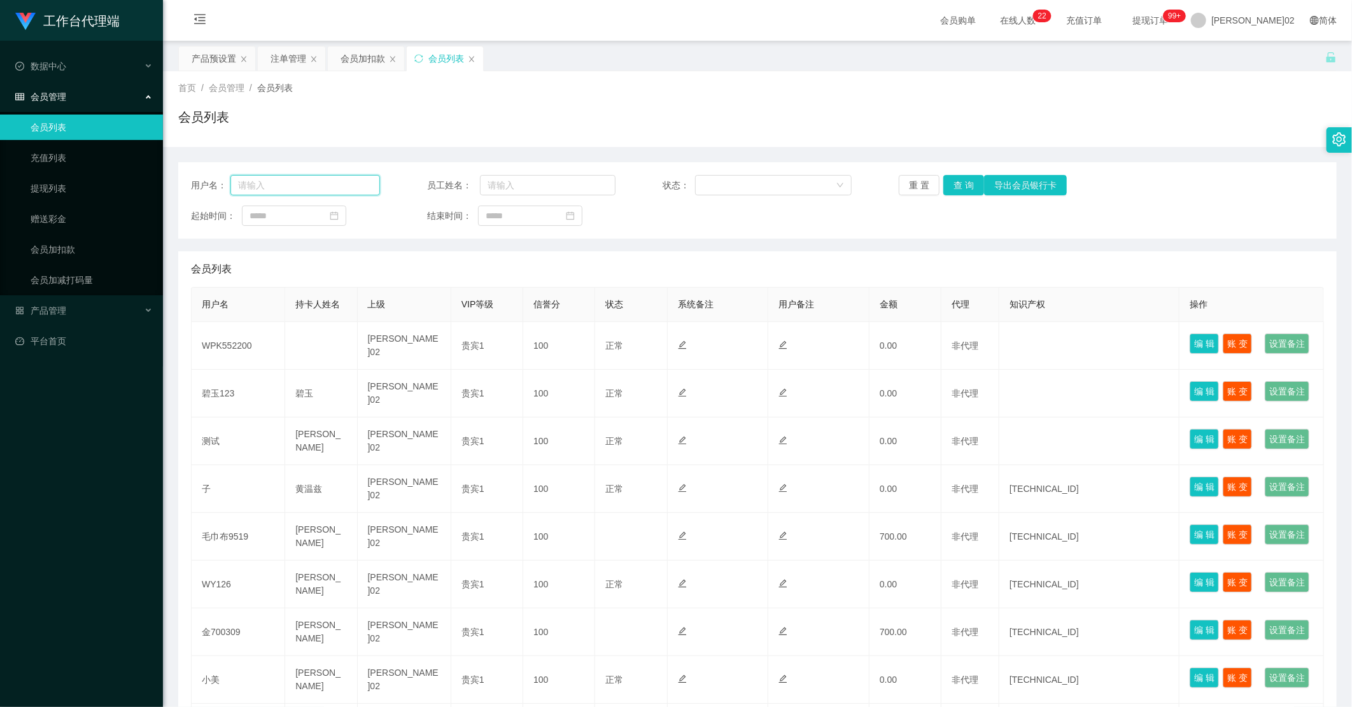
drag, startPoint x: 264, startPoint y: 187, endPoint x: 280, endPoint y: 187, distance: 16.6
click at [265, 187] on input "text" at bounding box center [305, 185] width 150 height 20
paste input "Kingston18"
type input "Kingston18"
click at [943, 183] on button "查 询" at bounding box center [963, 185] width 41 height 20
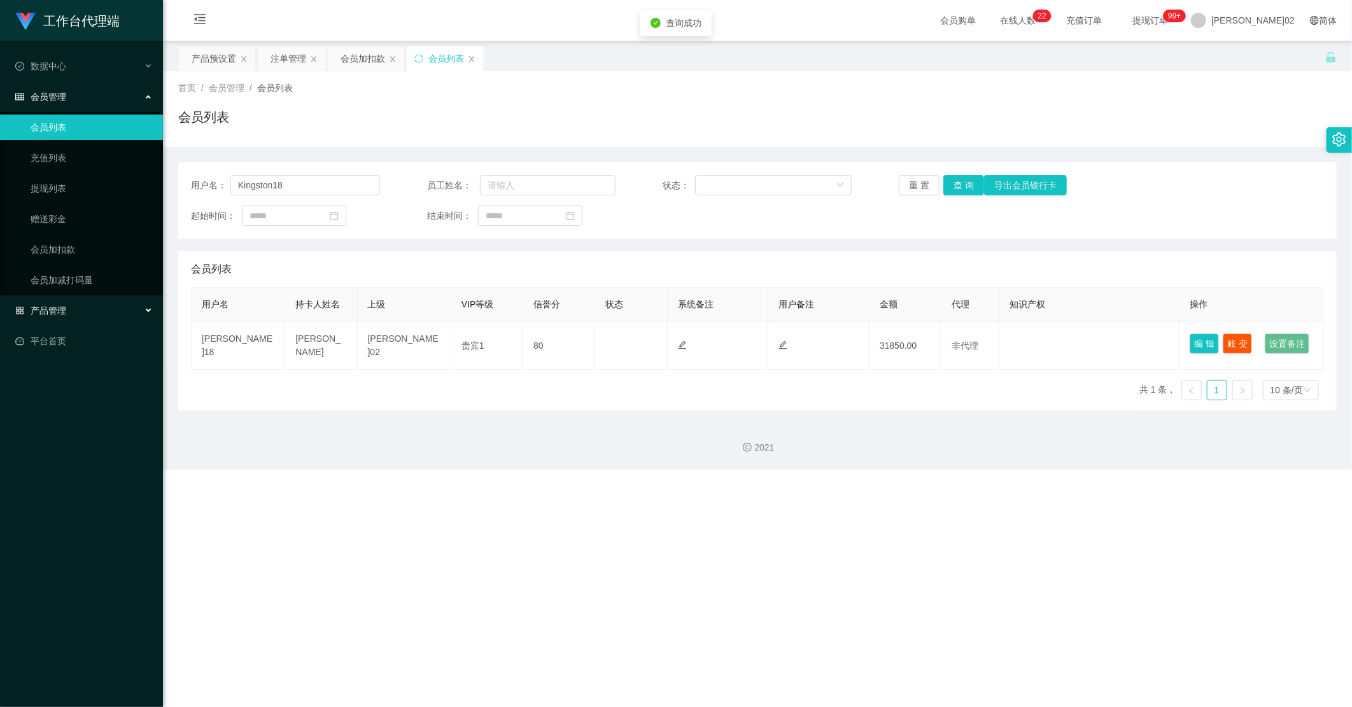
click at [60, 308] on font "产品管理" at bounding box center [49, 311] width 36 height 10
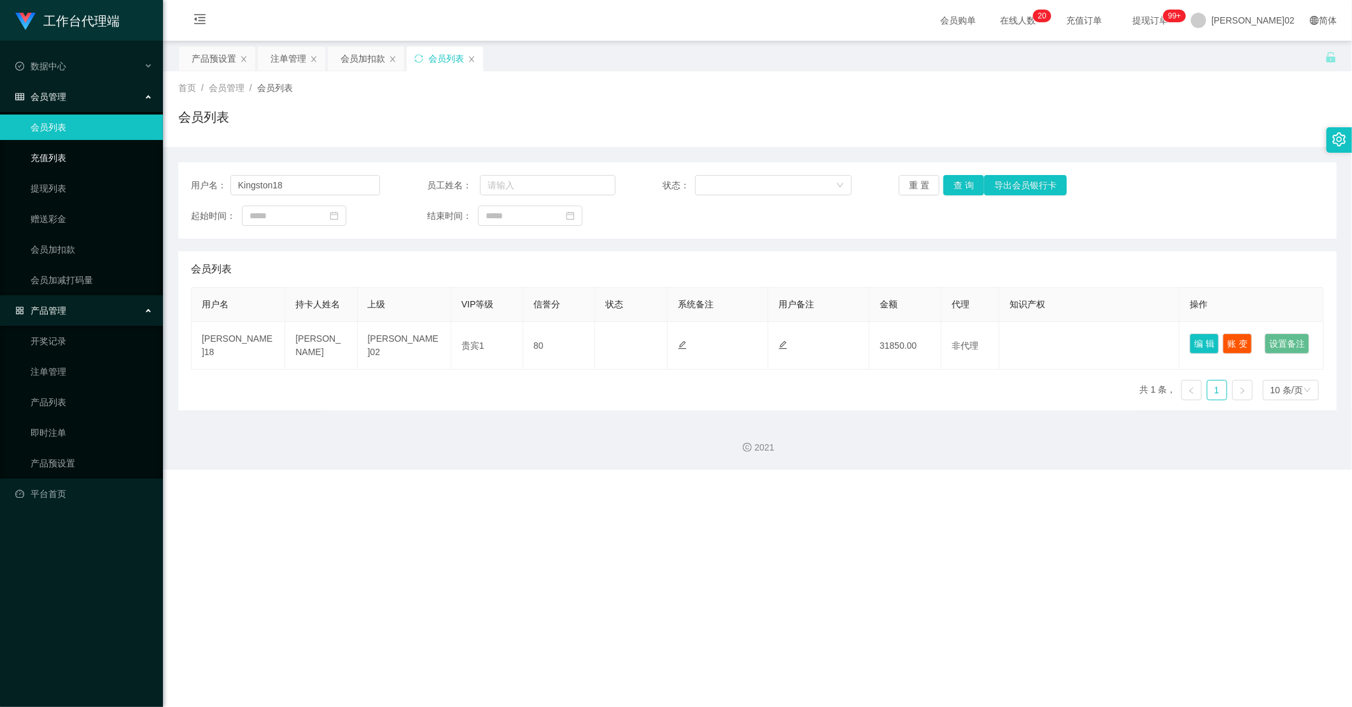
click at [64, 160] on link "充值列表" at bounding box center [92, 157] width 122 height 25
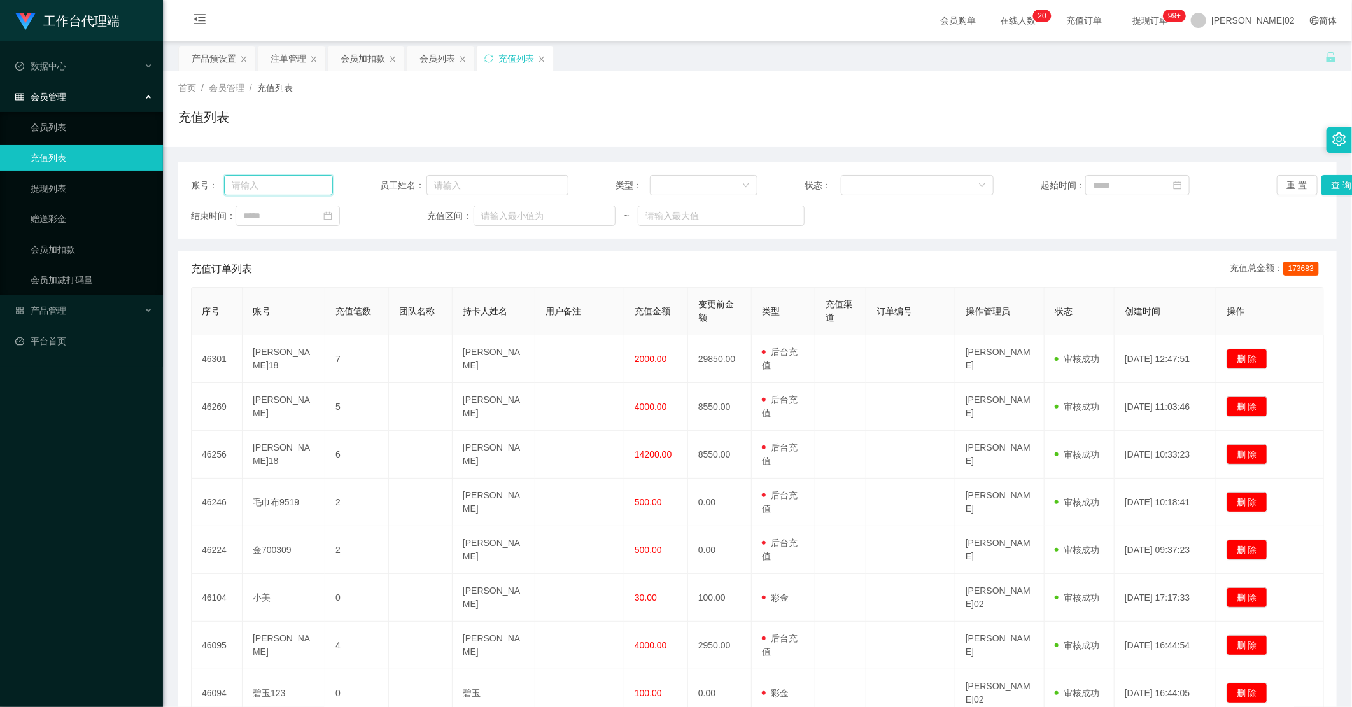
click at [276, 186] on input "text" at bounding box center [278, 185] width 109 height 20
paste input "Kingston18"
type input "Kingston18"
click at [1053, 182] on button "查 询" at bounding box center [1341, 185] width 41 height 20
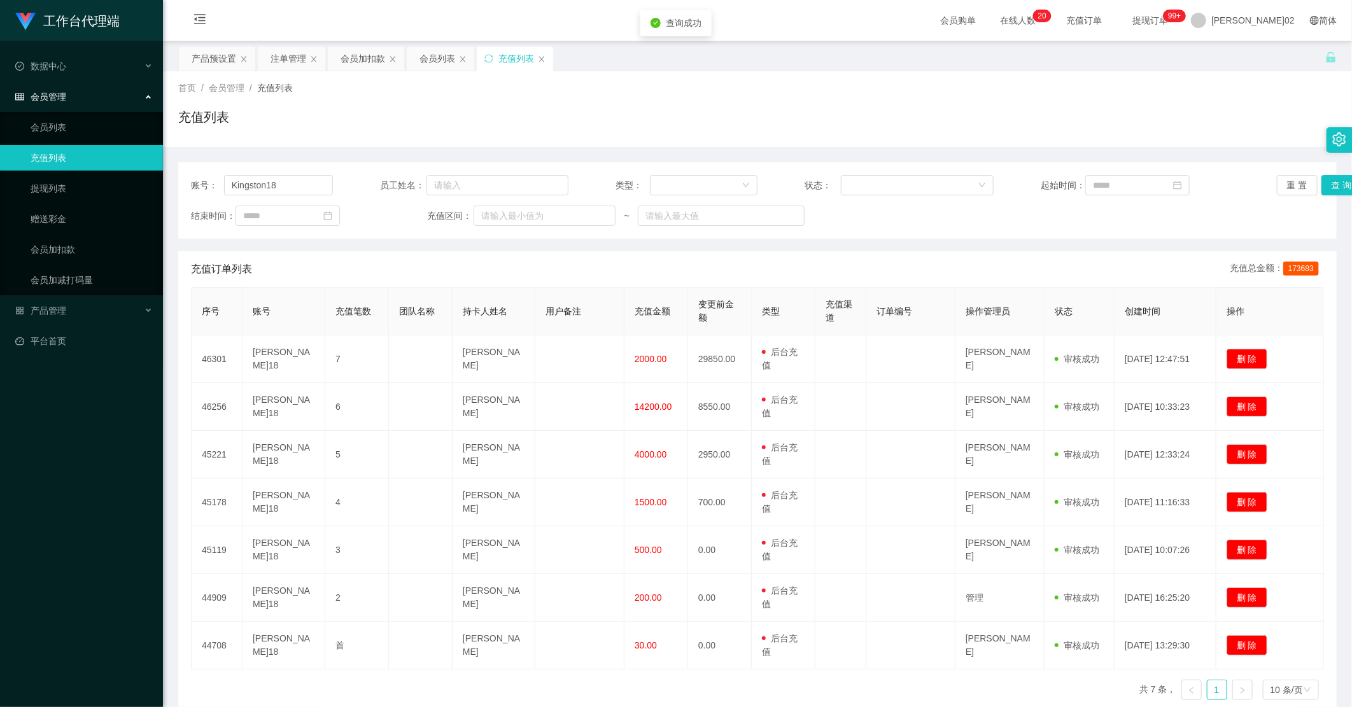
click at [950, 245] on div "账号： Kingston18 员工姓名： 类型： 状态： 起始时间： 重 置 查 询 结束时间： 充值区间： ~ 充值订单列表 充值总金额： 173683 序…" at bounding box center [757, 436] width 1159 height 548
click at [374, 60] on div "会员加扣款" at bounding box center [363, 58] width 45 height 24
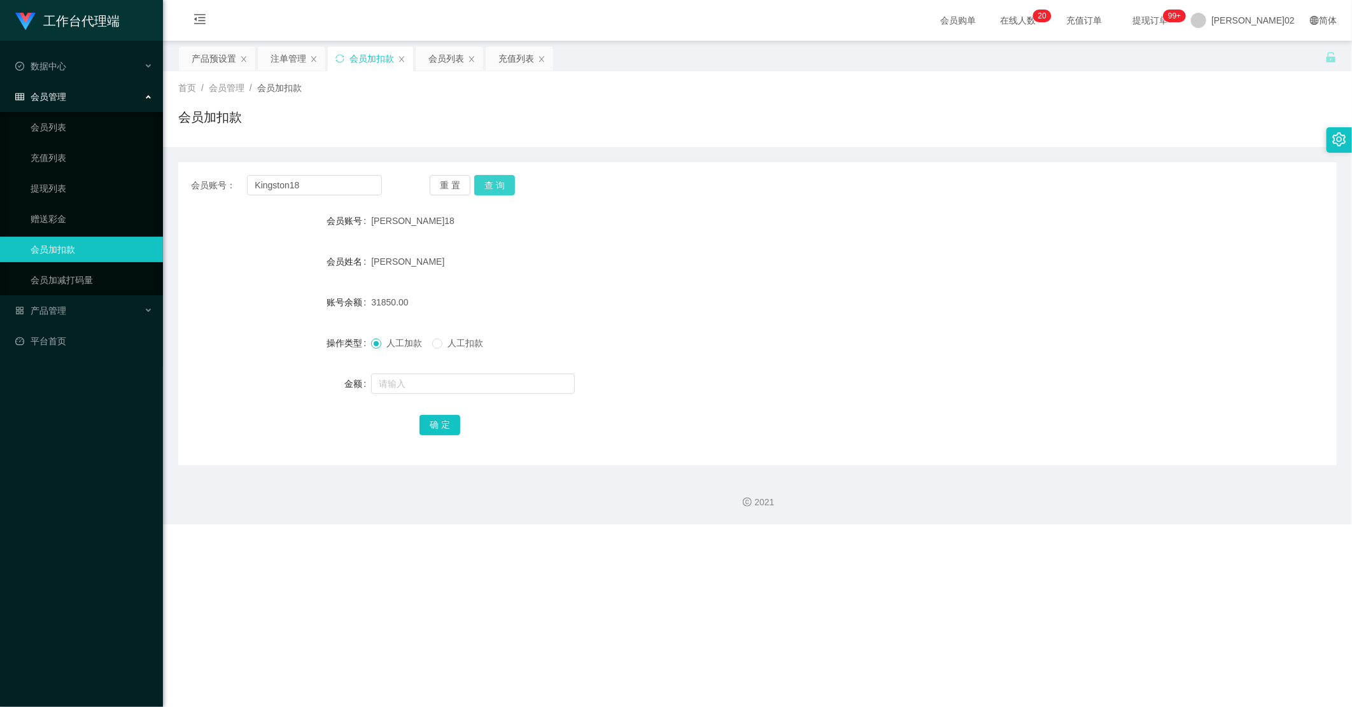
click at [484, 188] on button "查 询" at bounding box center [494, 185] width 41 height 20
click at [484, 188] on div "重 置 查 询" at bounding box center [525, 185] width 191 height 20
drag, startPoint x: 484, startPoint y: 188, endPoint x: 614, endPoint y: 271, distance: 154.9
click at [614, 271] on div "李嘉嘉" at bounding box center [709, 261] width 676 height 25
